Goal: Transaction & Acquisition: Purchase product/service

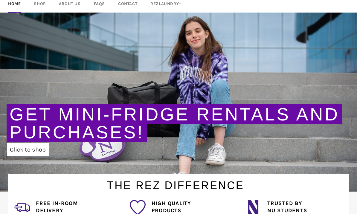
scroll to position [41, 0]
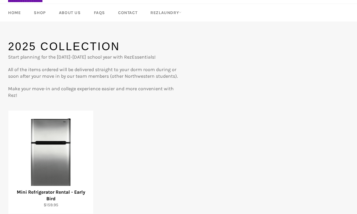
scroll to position [32, 0]
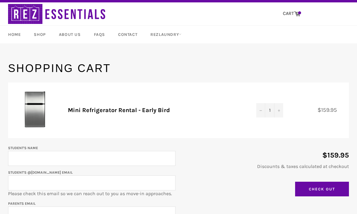
scroll to position [10, 0]
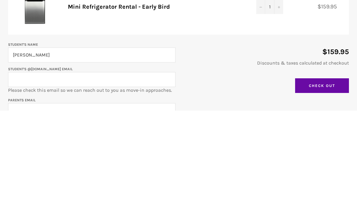
type input "[PERSON_NAME]"
click at [19, 176] on input "Student's @[DOMAIN_NAME] email" at bounding box center [92, 183] width 168 height 15
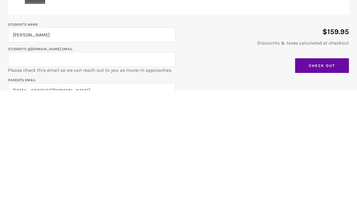
type input "[EMAIL_ADDRESS][DOMAIN_NAME]"
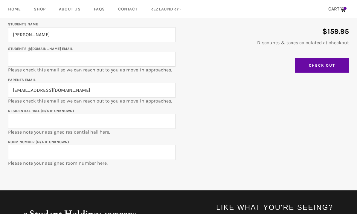
scroll to position [134, 0]
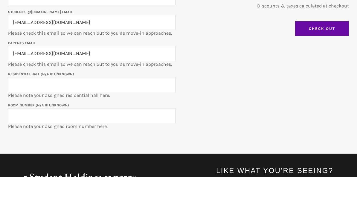
type input "[EMAIL_ADDRESS][DOMAIN_NAME]"
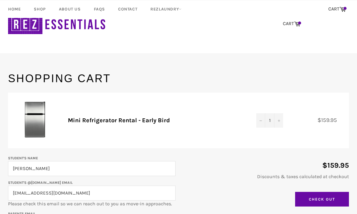
scroll to position [86, 0]
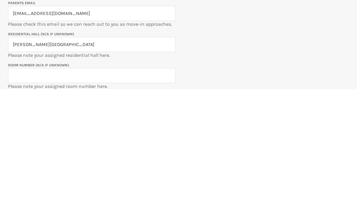
type input "[PERSON_NAME][GEOGRAPHIC_DATA]"
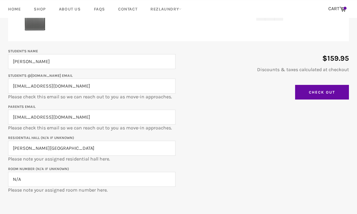
scroll to position [107, 0]
type input "N/A"
